Goal: Information Seeking & Learning: Learn about a topic

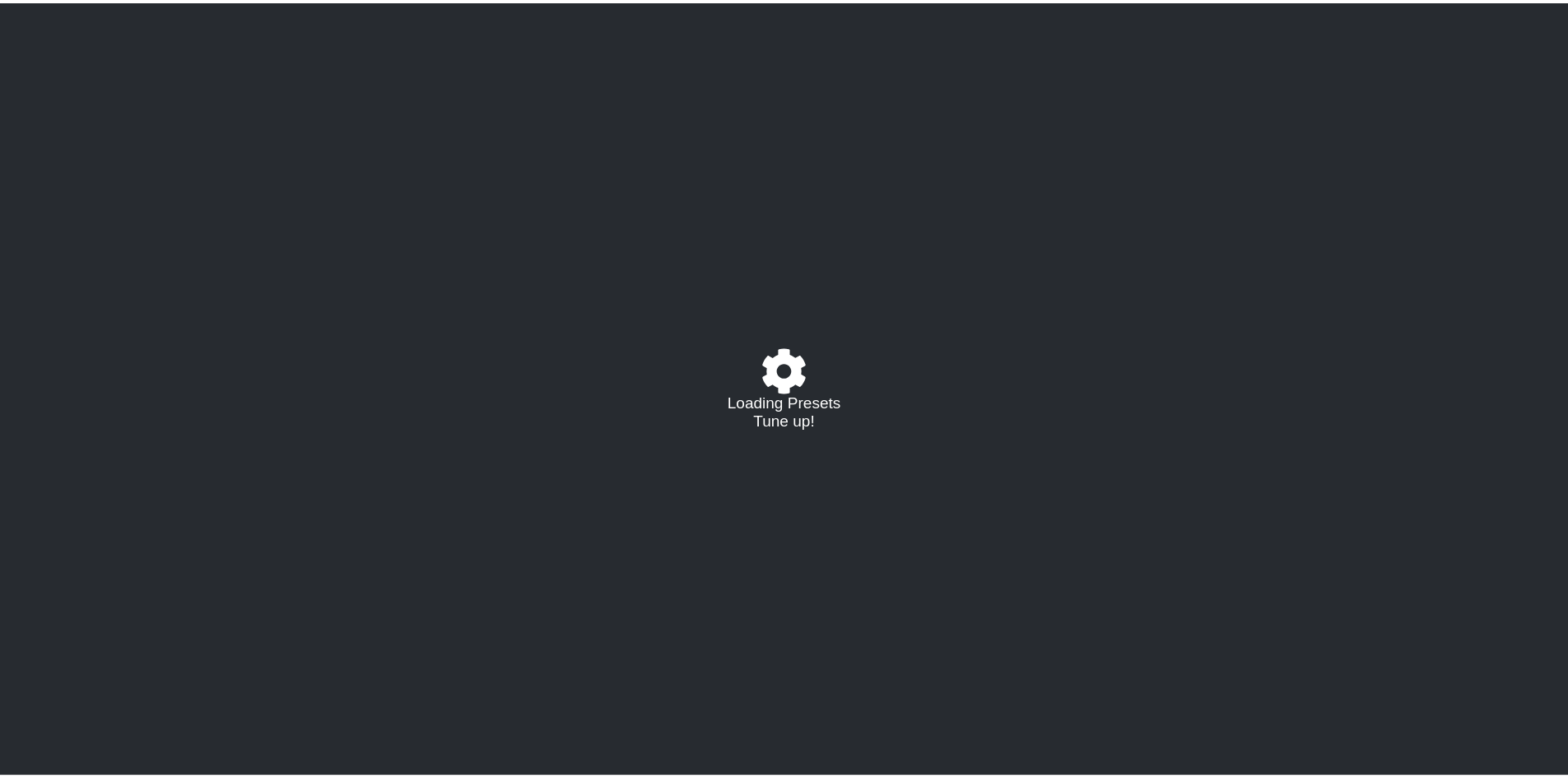
select select "/023177548424"
select select "A"
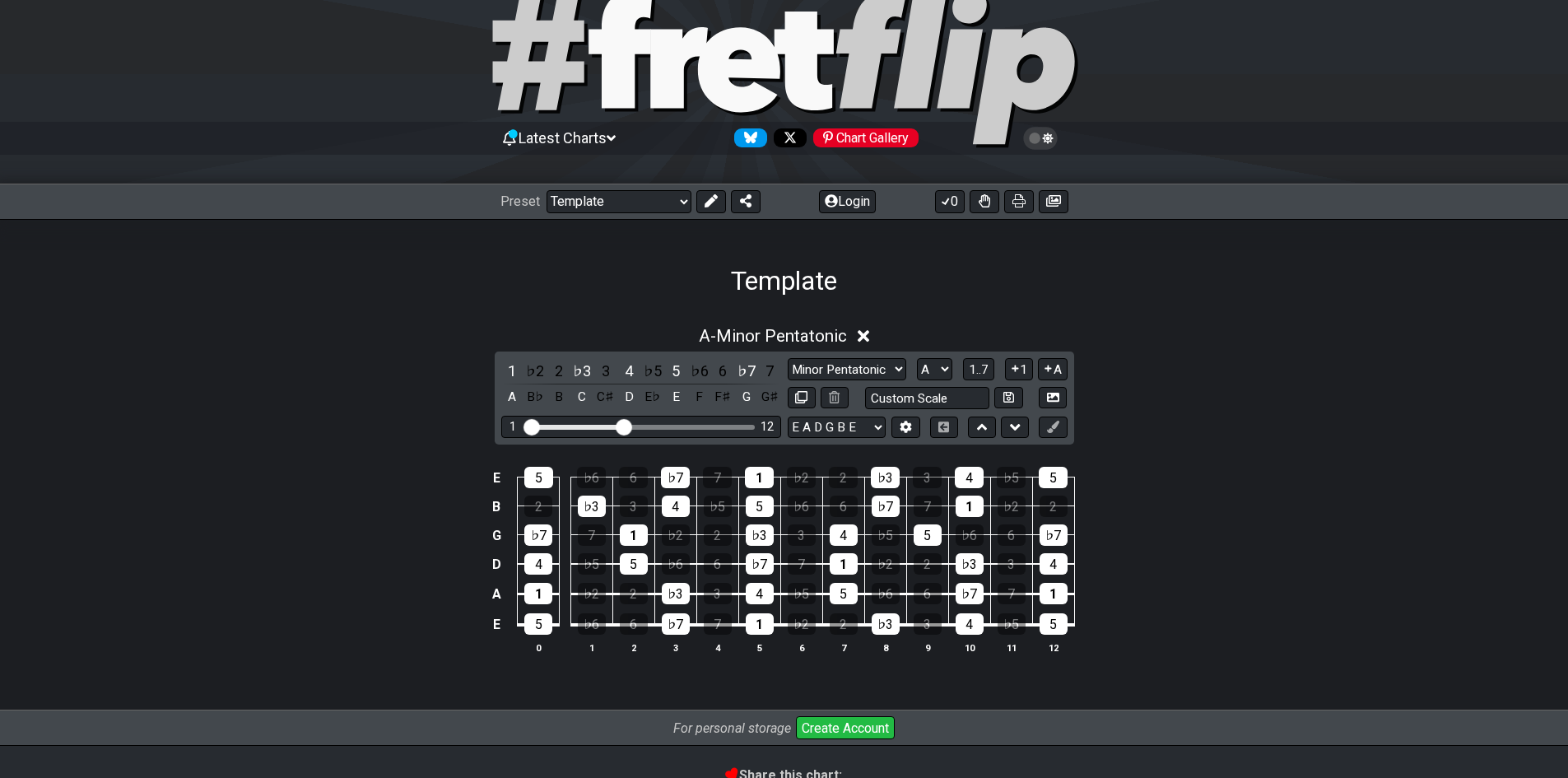
scroll to position [83, 0]
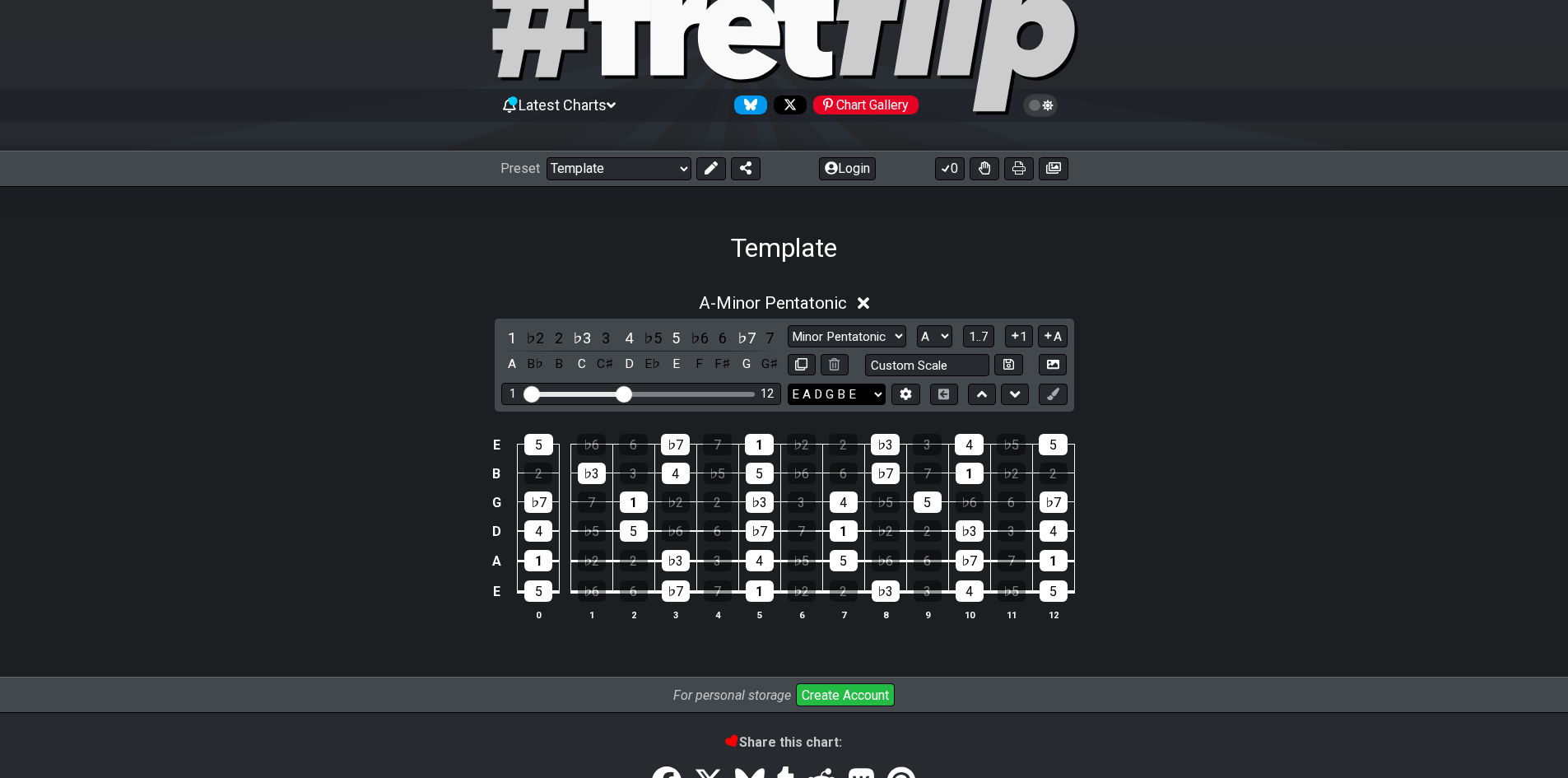
click at [867, 397] on select "E A D G B E E A D G B E E A D G B E B E A D F♯ B A D G C E A D A D G B E E♭ A♭ …" at bounding box center [836, 395] width 98 height 23
select select "C G C F A D"
click at [787, 383] on select "E A D G B E E A D G B E E A D G B E B E A D F♯ B A D G C E A D A D G B E E♭ A♭ …" at bounding box center [836, 395] width 98 height 23
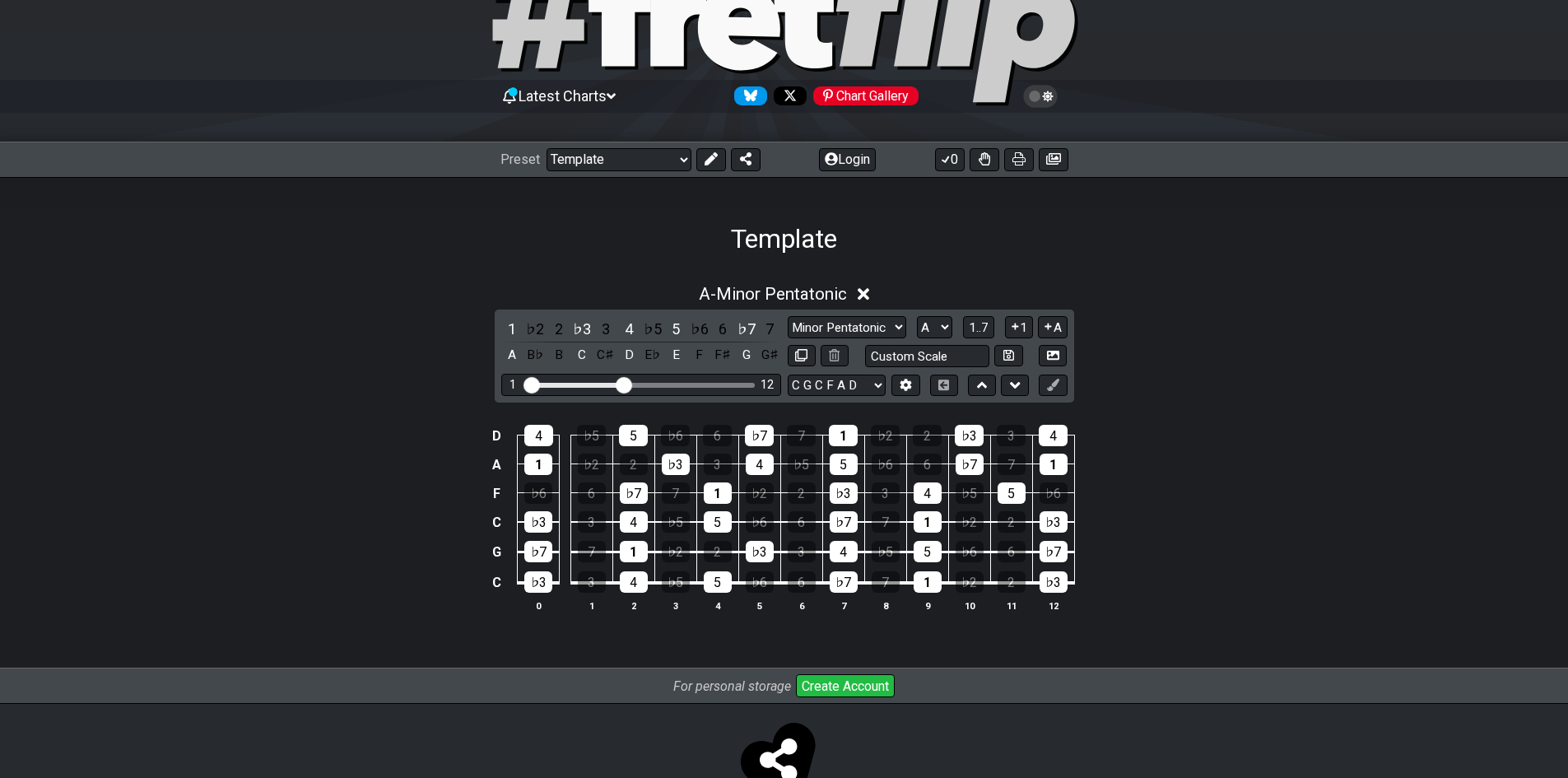
scroll to position [63, 0]
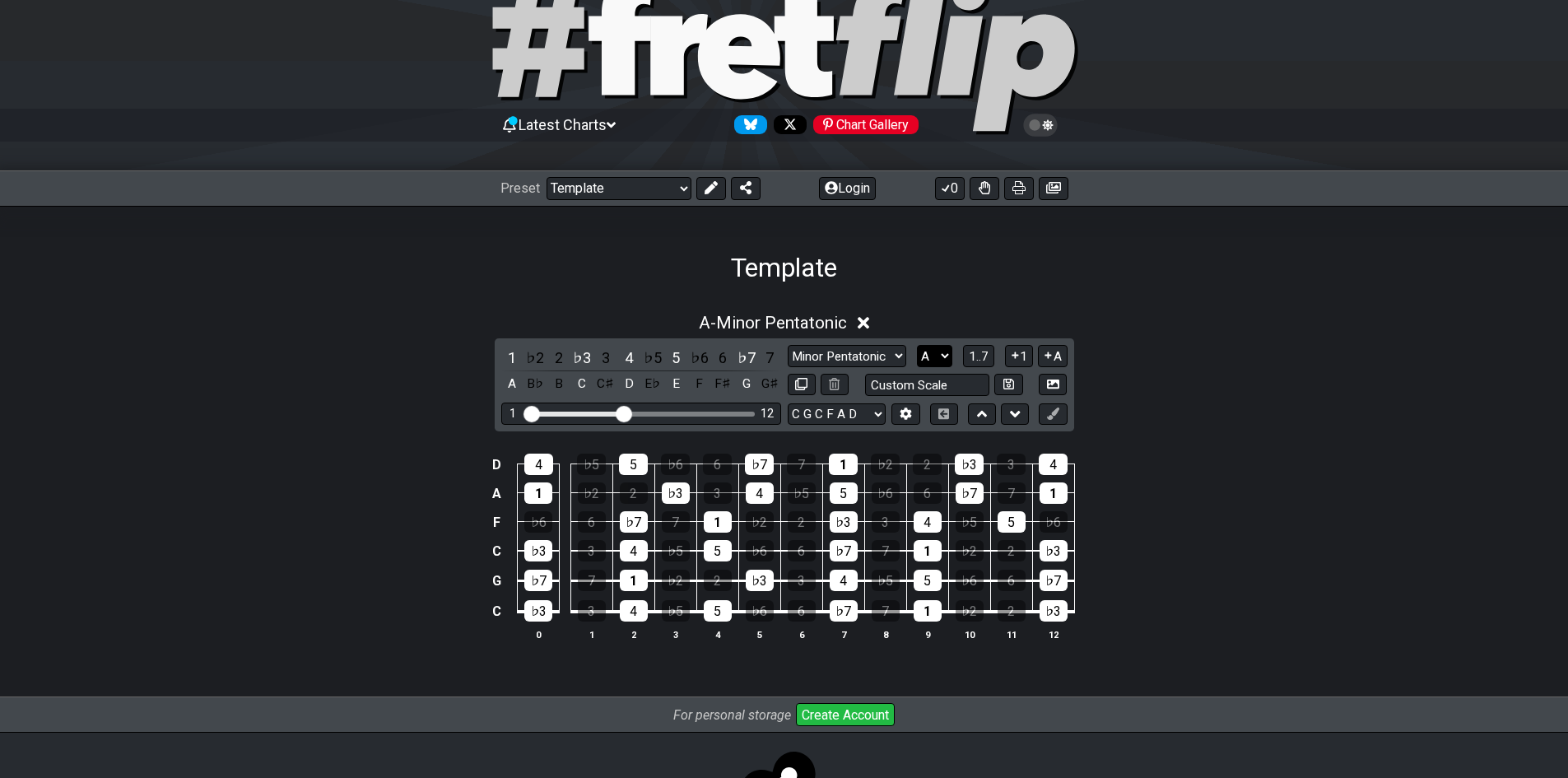
click at [943, 352] on select "A♭ A A♯ B♭ B C C♯ D♭ D D♯ E♭ E F F♯ G♭ G G♯" at bounding box center [935, 356] width 36 height 23
select select "Eb"
click at [917, 345] on select "A♭ A A♯ B♭ B C C♯ D♭ D D♯ E♭ E F F♯ G♭ G G♯" at bounding box center [935, 356] width 36 height 23
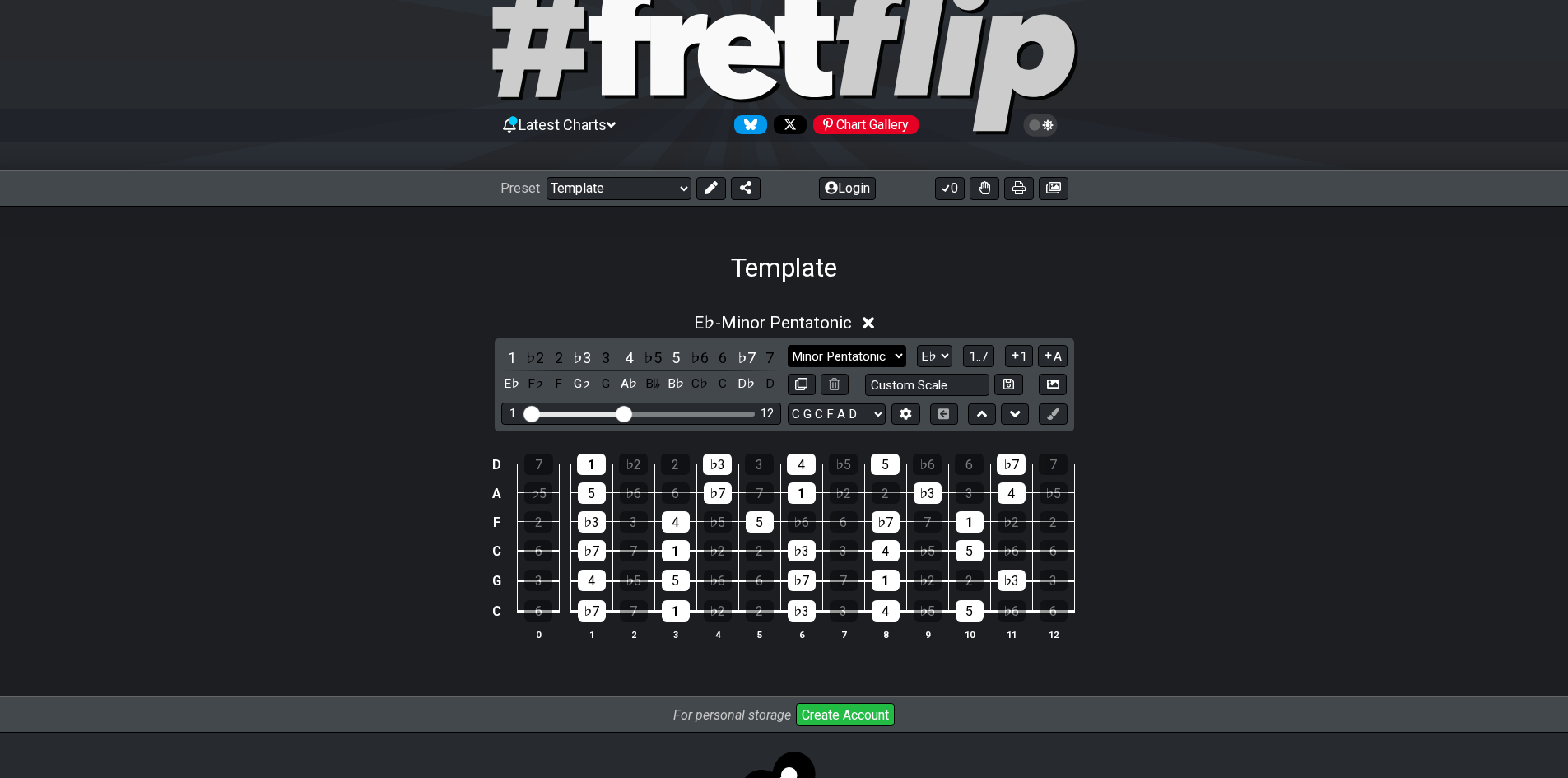
click at [896, 354] on select "Minor Pentatonic Major 3rds Minor Pentatonic Major Pentatonic Minor Blues Major…" at bounding box center [847, 356] width 118 height 23
click at [893, 349] on select "Minor Pentatonic Major 3rds Minor Pentatonic Major Pentatonic Minor Blues Major…" at bounding box center [847, 356] width 118 height 23
click at [668, 189] on select "Welcome to #fretflip! Template Custom Preset Minor Pentatonic Major Pentatonic …" at bounding box center [619, 188] width 145 height 23
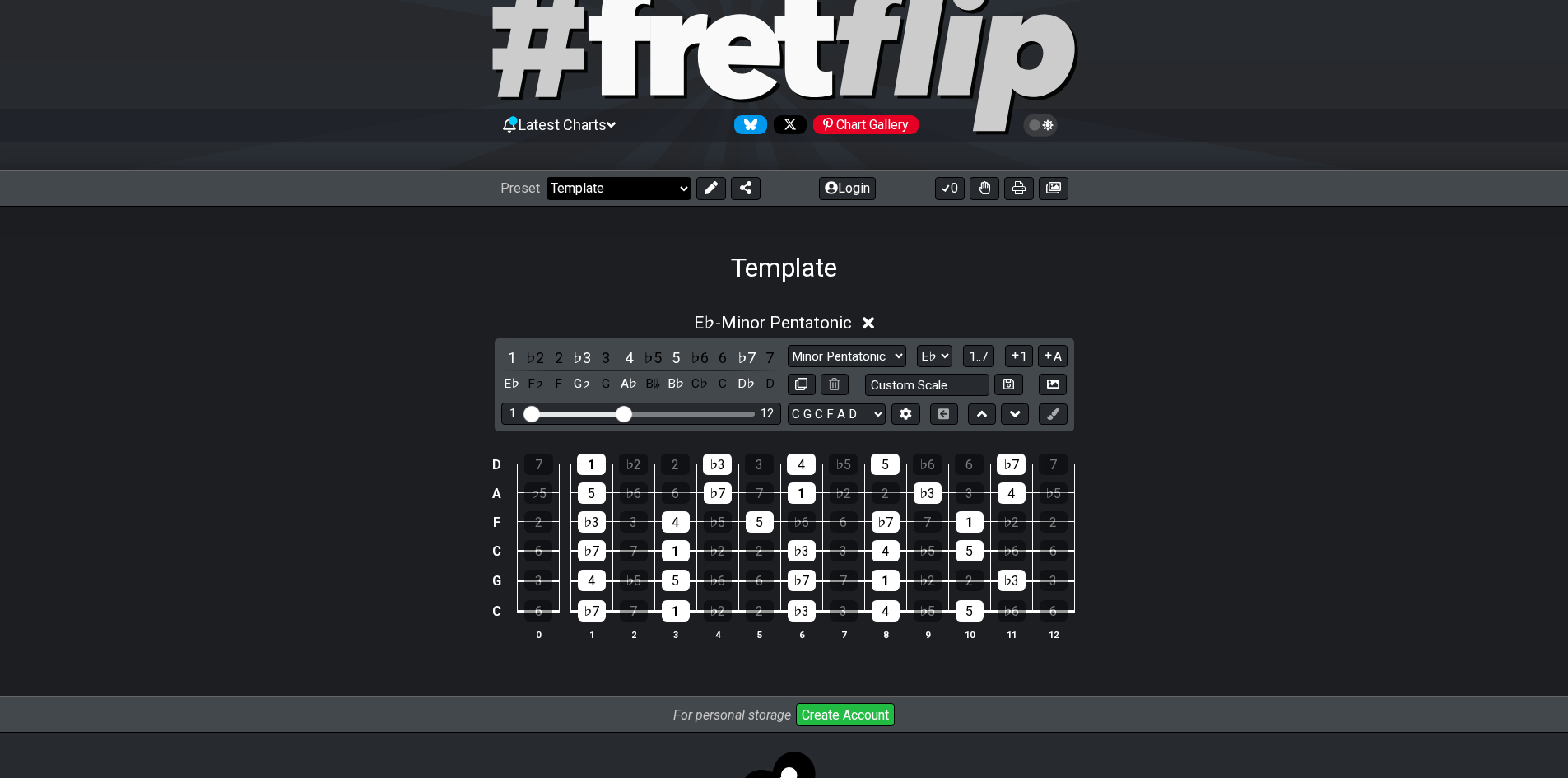
click at [668, 189] on select "Welcome to #fretflip! Template Custom Preset Minor Pentatonic Major Pentatonic …" at bounding box center [619, 188] width 145 height 23
click at [853, 352] on select "Minor Pentatonic Major 3rds Minor Pentatonic Major Pentatonic Minor Blues Major…" at bounding box center [847, 356] width 118 height 23
select select "Minor / Aeolian"
click at [787, 345] on select "Minor Pentatonic Major 3rds Minor Pentatonic Major Pentatonic Minor Blues Major…" at bounding box center [847, 356] width 118 height 23
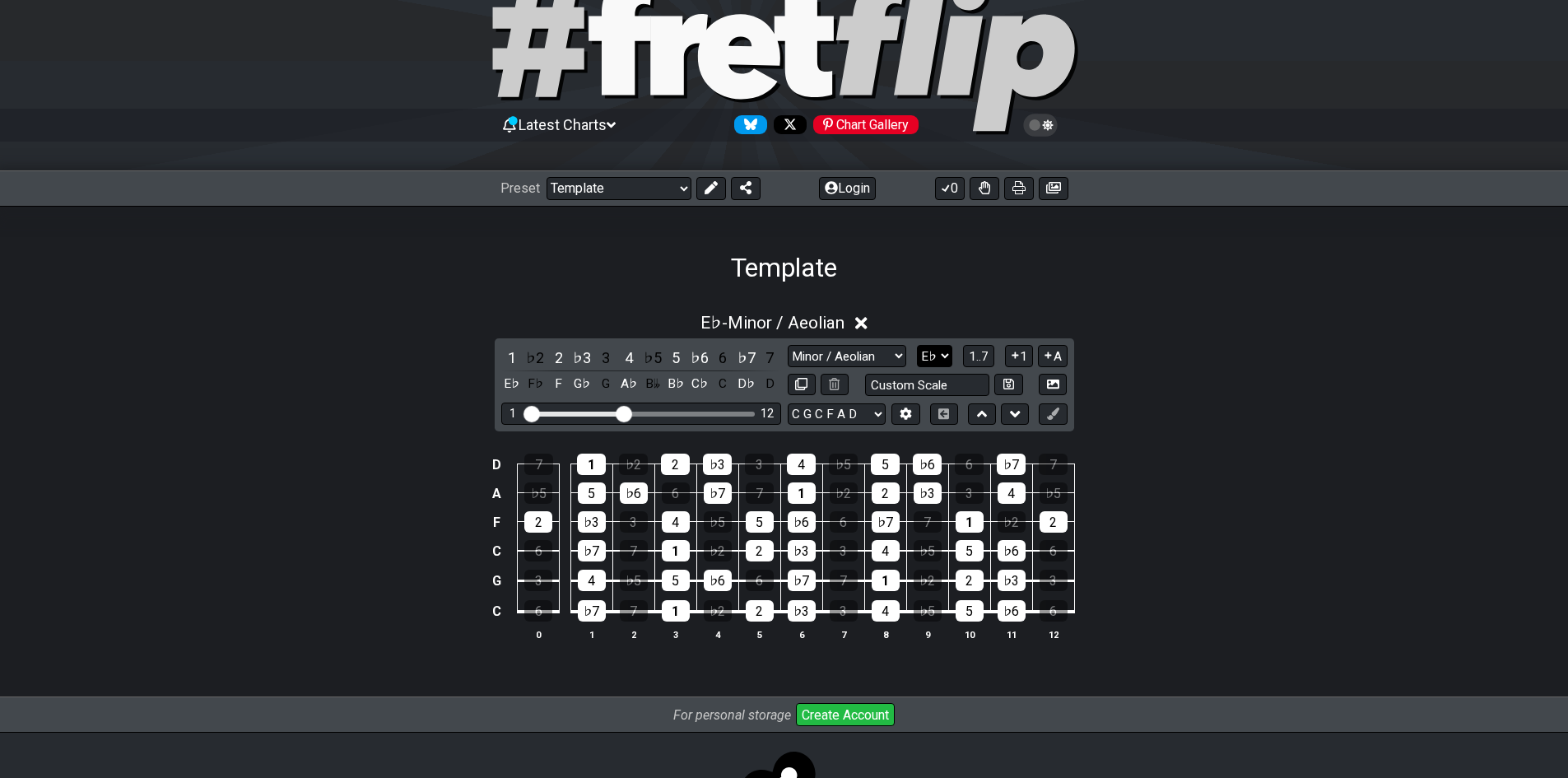
click at [941, 353] on select "A♭ A A♯ B♭ B C C♯ D♭ D D♯ E♭ E F F♯ G♭ G G♯" at bounding box center [935, 356] width 36 height 23
select select "G"
click at [917, 345] on select "A♭ A A♯ B♭ B C C♯ D♭ D D♯ E♭ E F F♯ G♭ G G♯" at bounding box center [935, 356] width 36 height 23
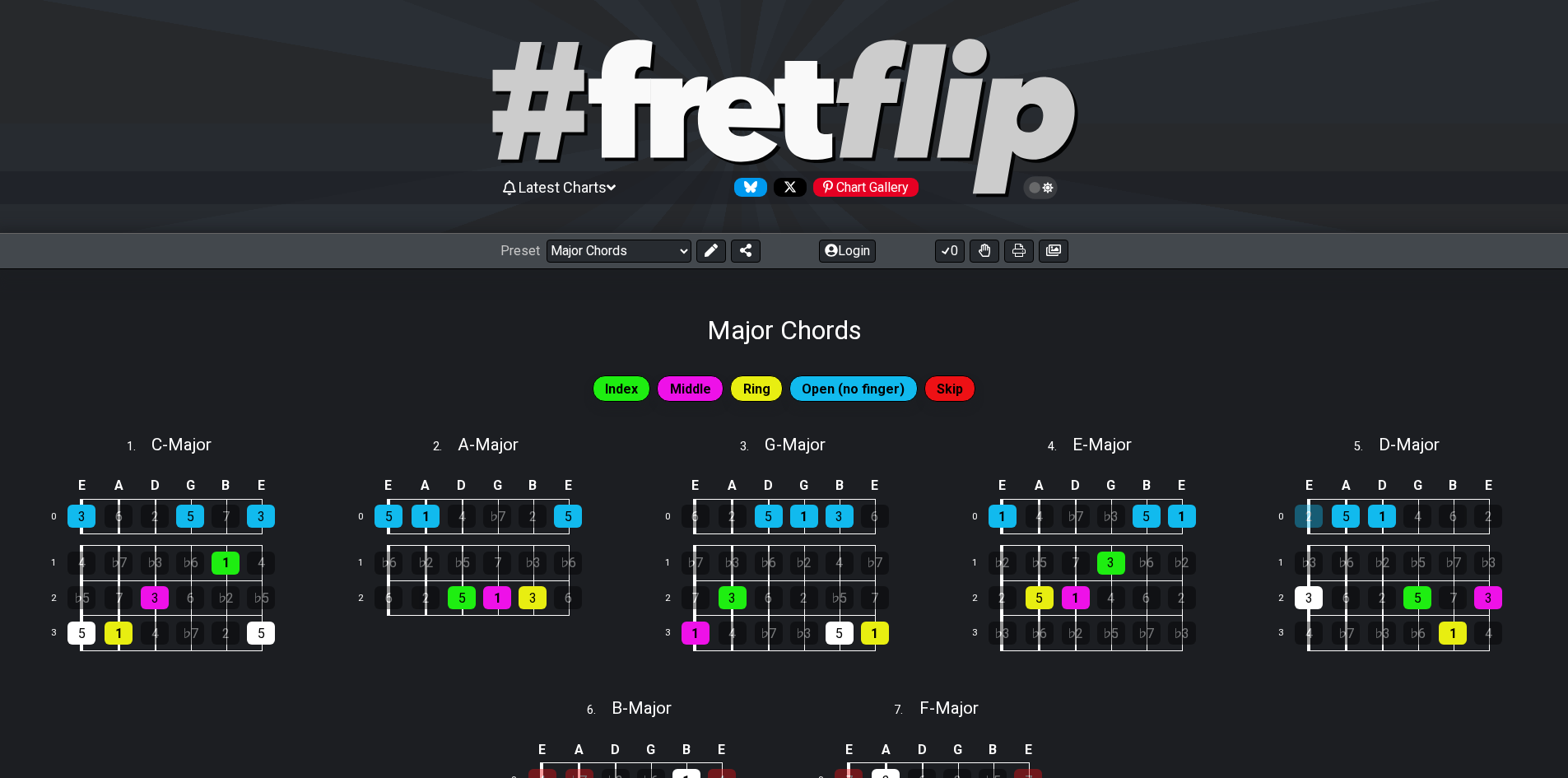
select select "/major-chords"
click at [657, 254] on select "Welcome to #fretflip! Major Chords Custom Preset Minor Pentatonic Major Pentato…" at bounding box center [619, 251] width 145 height 23
click at [1151, 317] on div "Major Chords" at bounding box center [784, 307] width 1568 height 78
click at [950, 254] on icon at bounding box center [945, 250] width 17 height 13
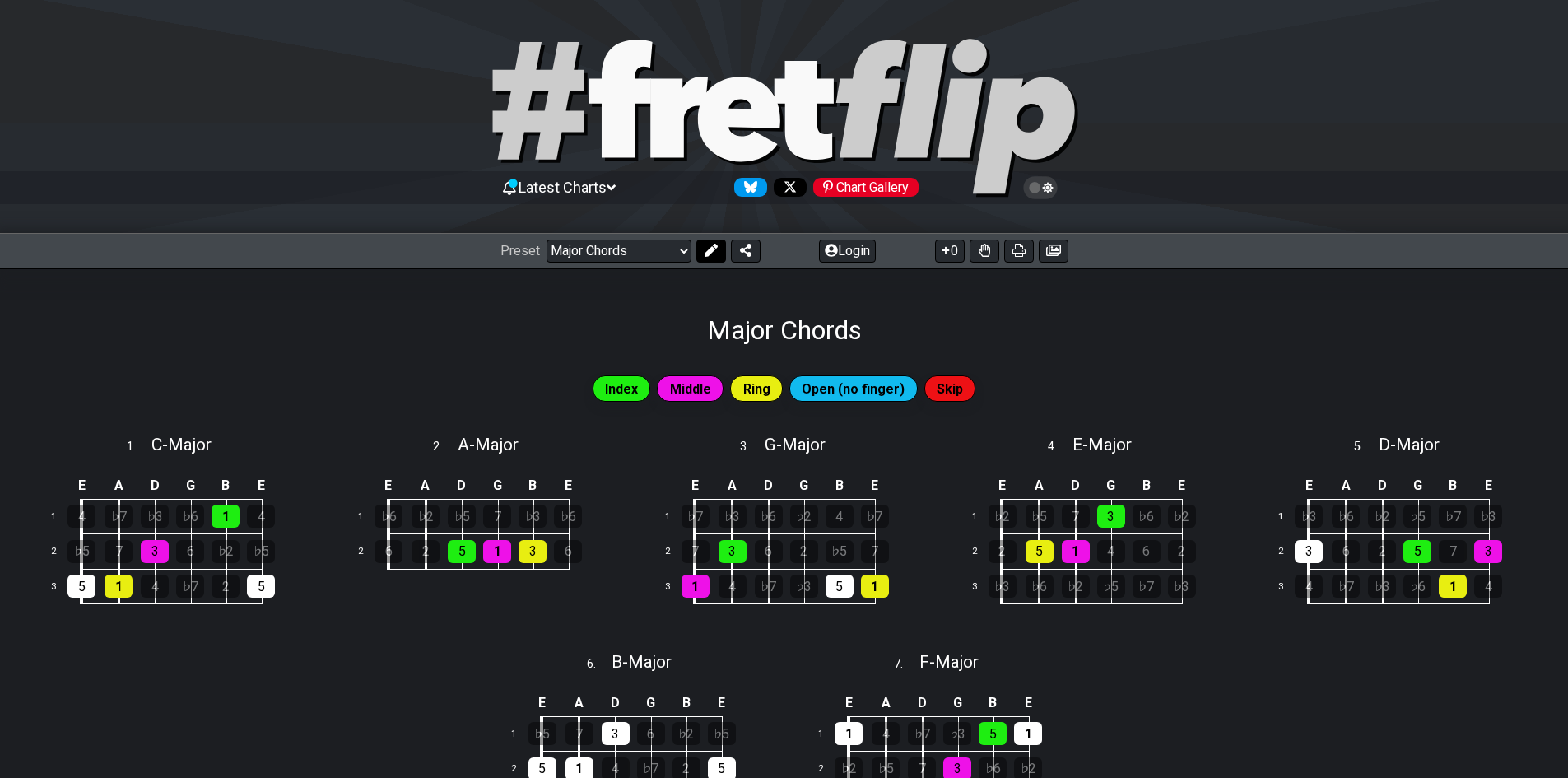
click at [701, 252] on button at bounding box center [712, 251] width 30 height 23
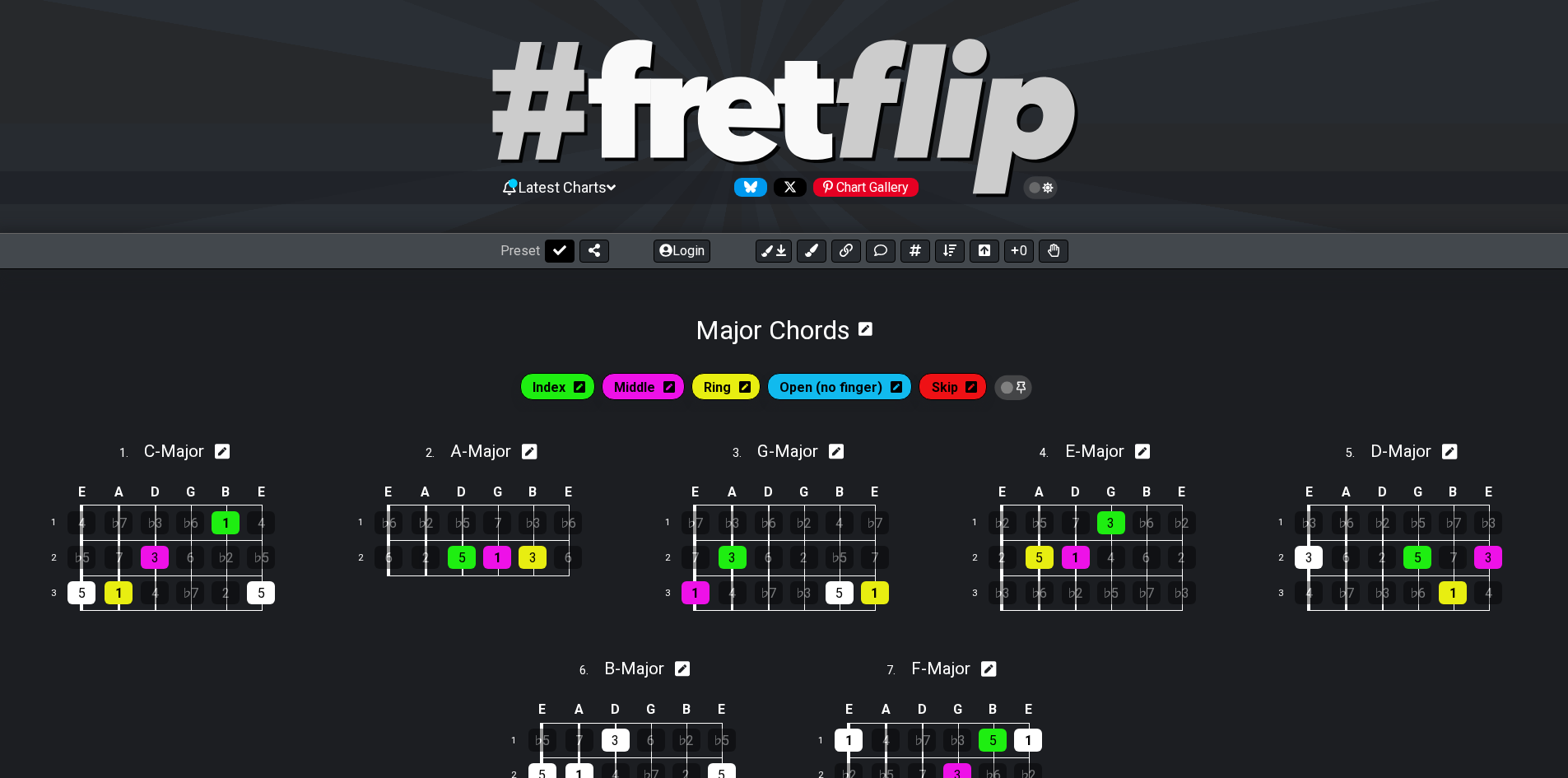
click at [545, 254] on button at bounding box center [560, 251] width 30 height 23
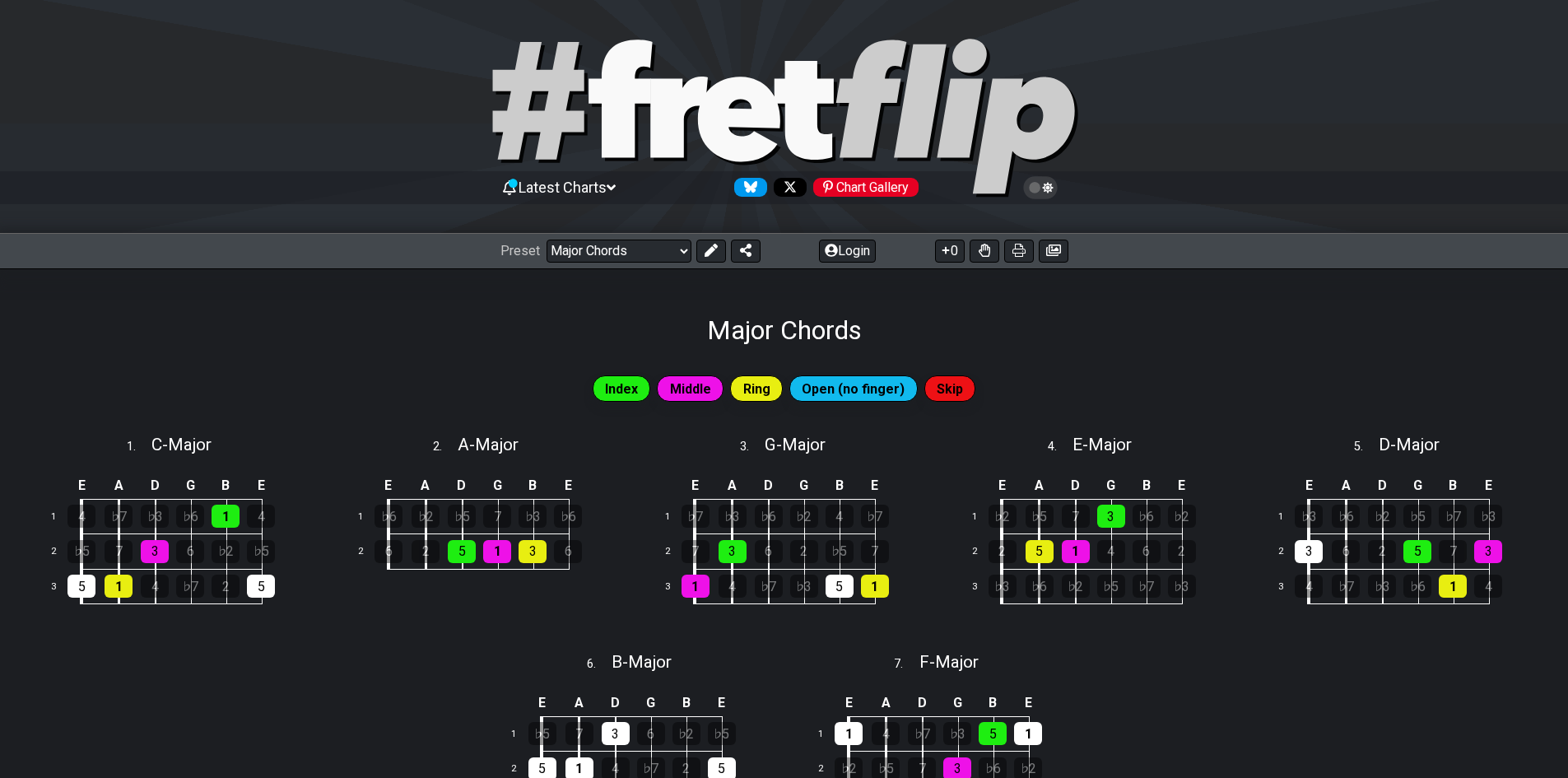
click at [616, 181] on icon at bounding box center [611, 187] width 9 height 15
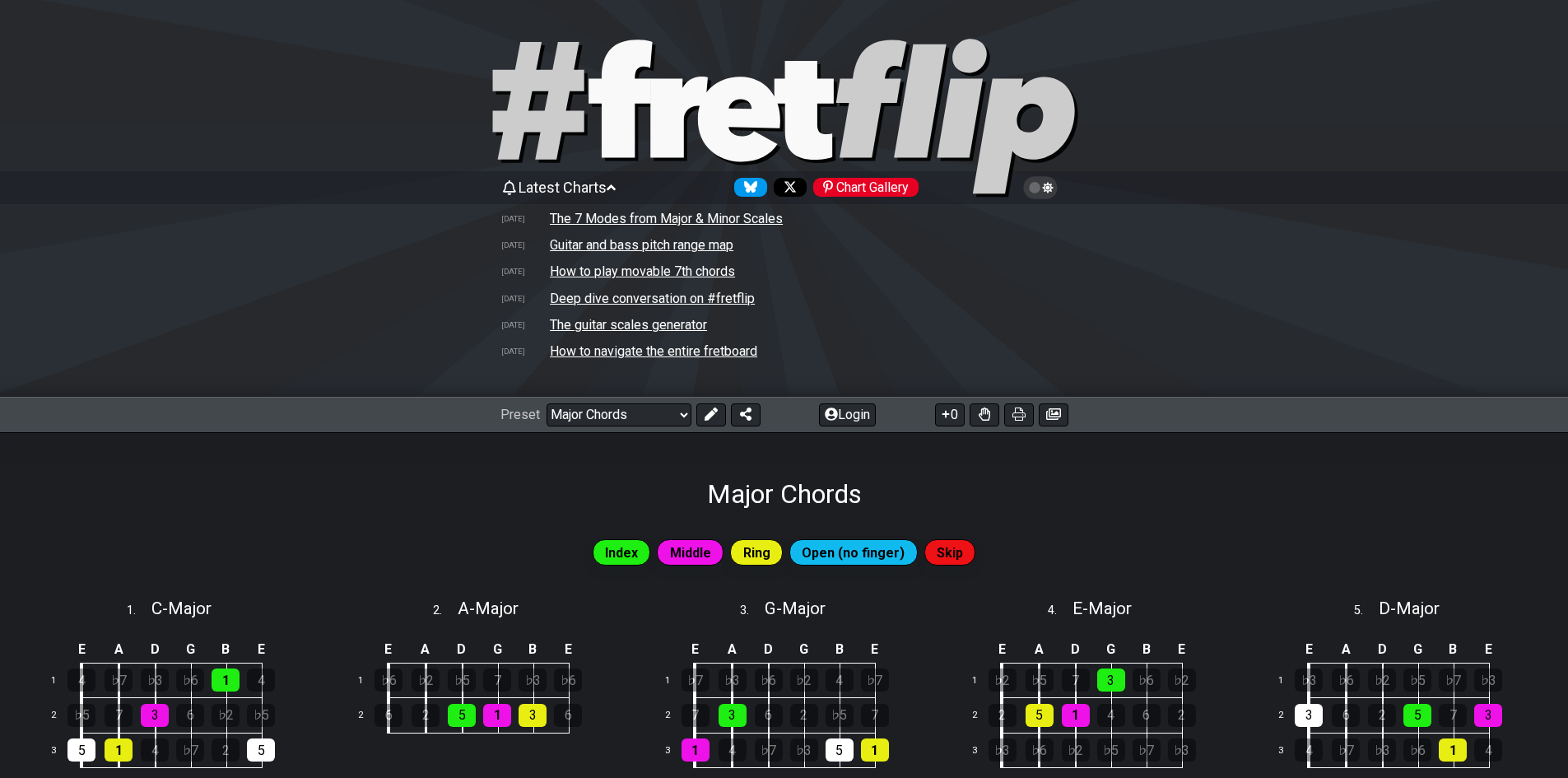
click at [615, 184] on icon at bounding box center [611, 187] width 9 height 15
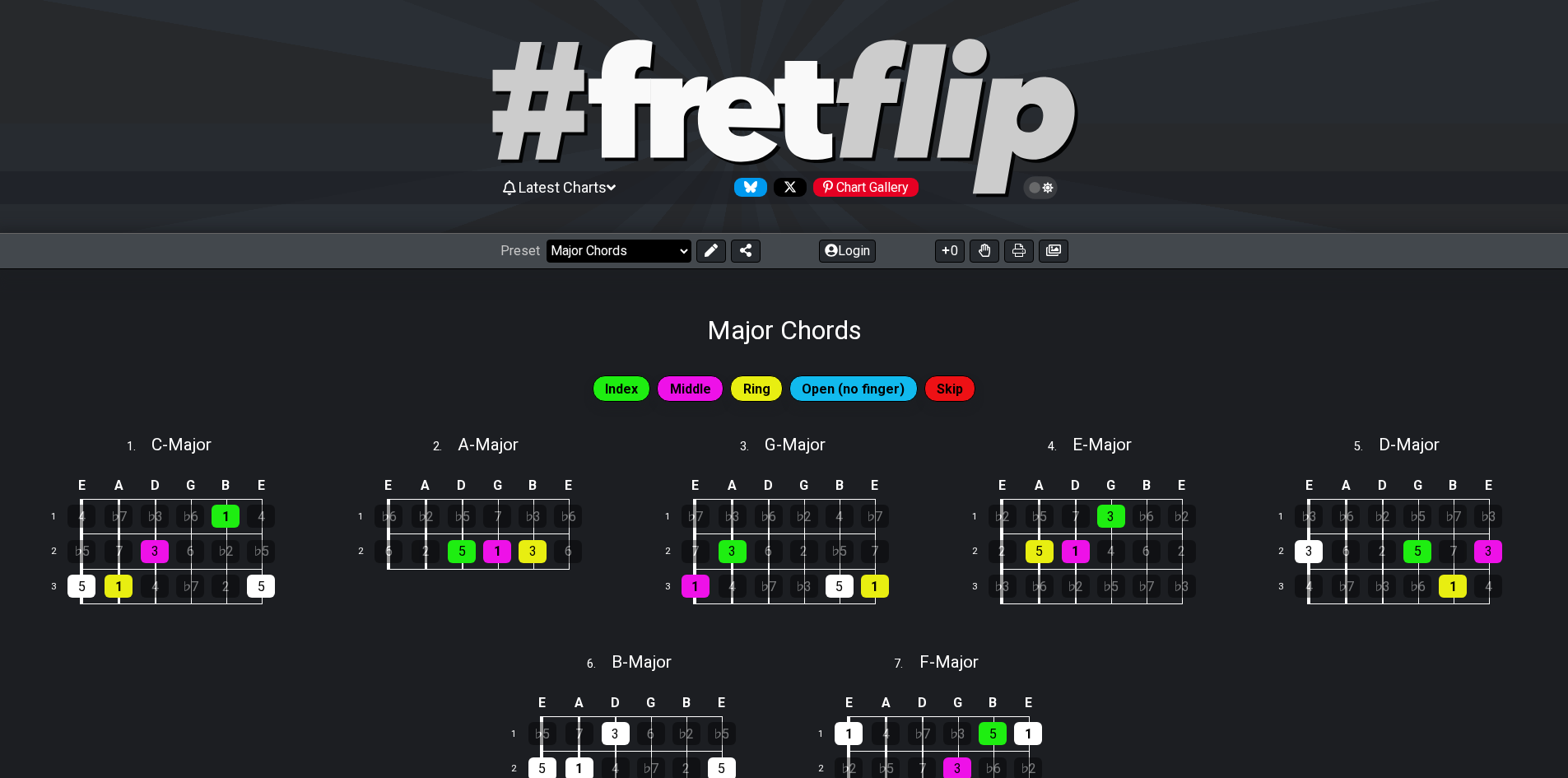
click at [618, 257] on select "Welcome to #fretflip! Major Chords Custom Preset Minor Pentatonic Major Pentato…" at bounding box center [619, 251] width 145 height 23
click at [547, 240] on select "Welcome to #fretflip! Major Chords Custom Preset Minor Pentatonic Major Pentato…" at bounding box center [619, 251] width 145 height 23
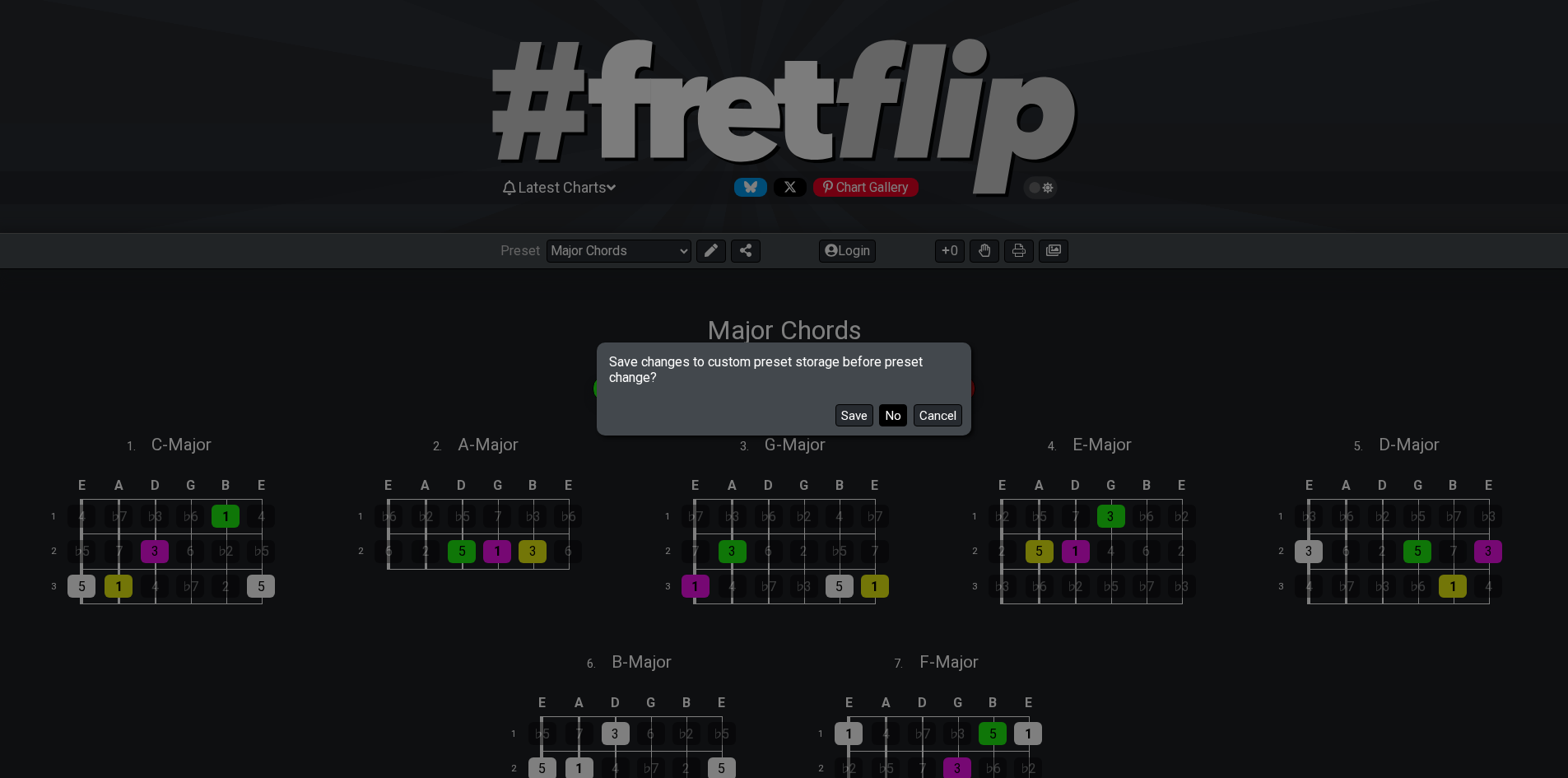
click at [896, 410] on button "No" at bounding box center [893, 416] width 28 height 23
select select "/minor-pentatonic"
select select "C"
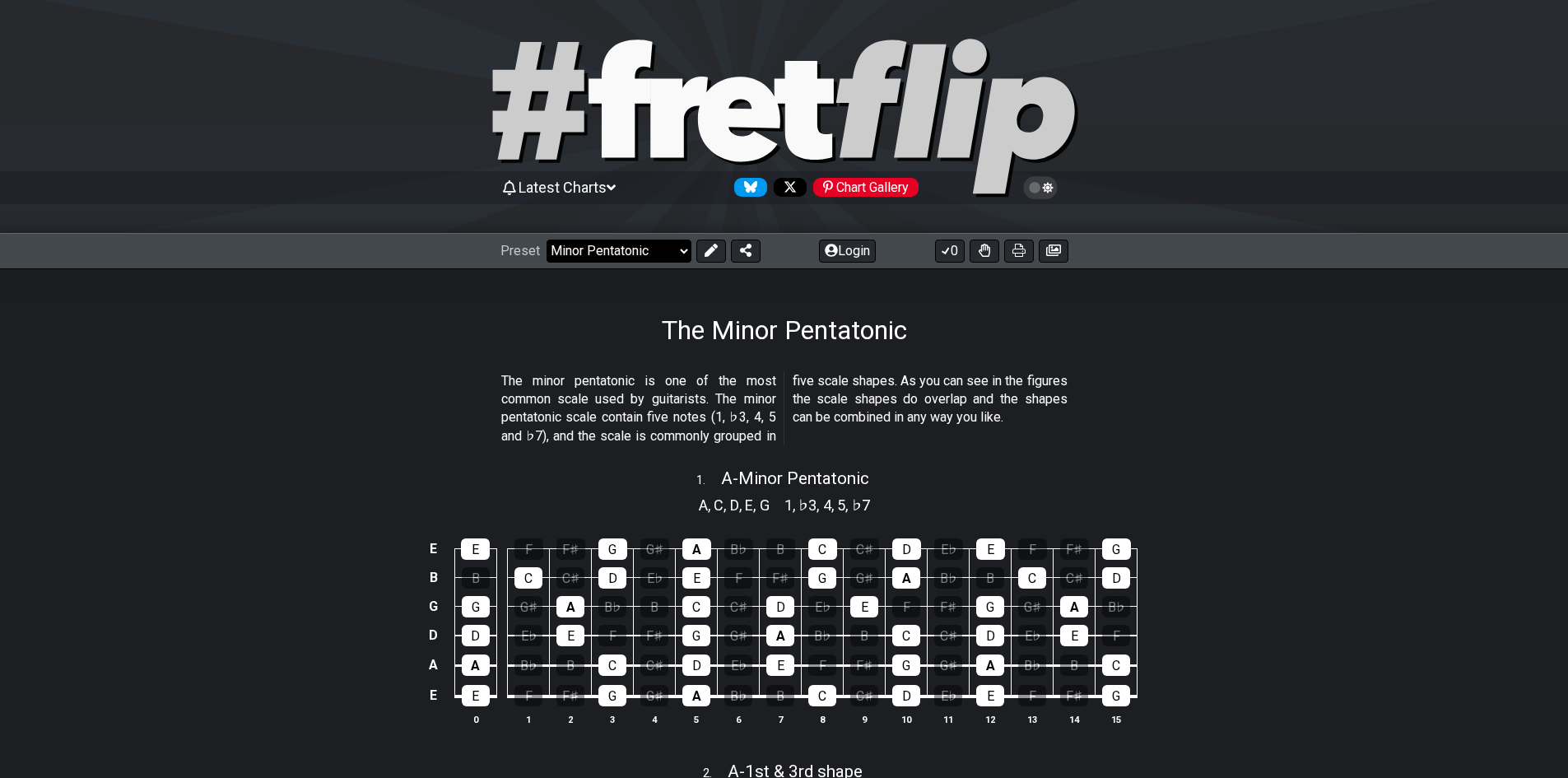
click at [663, 252] on select "Welcome to #fretflip! Major Chords Custom Preset Minor Pentatonic Major Pentato…" at bounding box center [619, 251] width 145 height 23
click at [547, 240] on select "Welcome to #fretflip! Major Chords Custom Preset Minor Pentatonic Major Pentato…" at bounding box center [619, 251] width 145 height 23
select select "/power-chords"
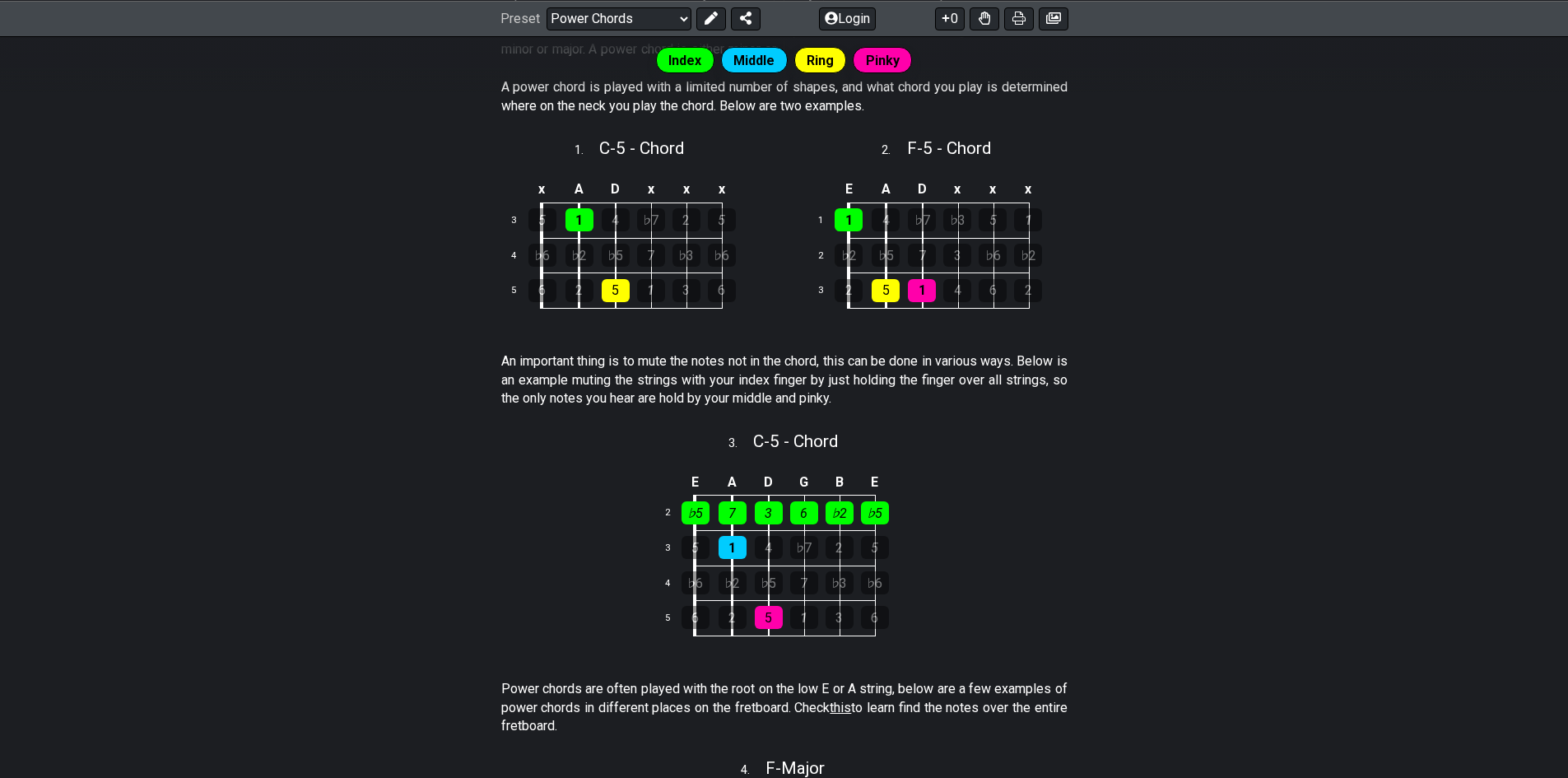
scroll to position [494, 0]
